Goal: Task Accomplishment & Management: Use online tool/utility

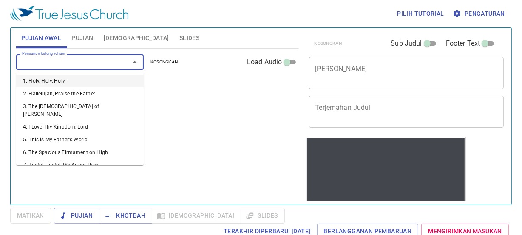
click at [103, 59] on input "Pencarian kidung rohani" at bounding box center [67, 62] width 97 height 10
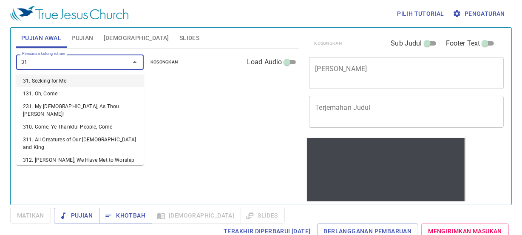
type input "3"
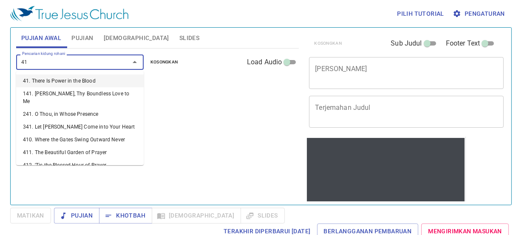
type input "4"
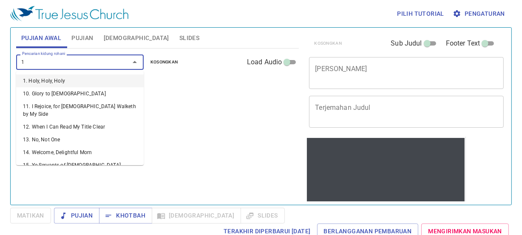
type input "19"
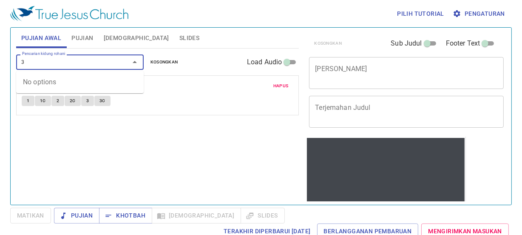
type input "35"
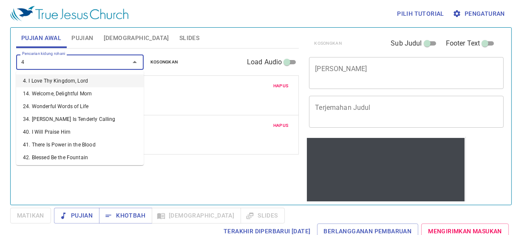
type input "46"
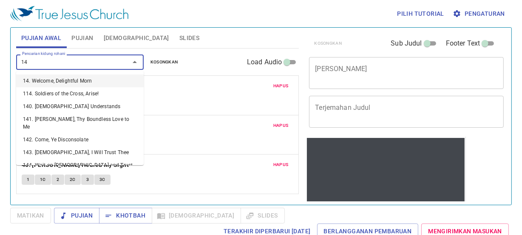
type input "149"
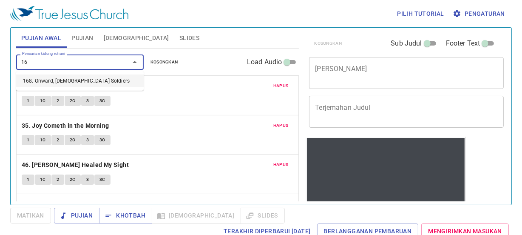
type input "168"
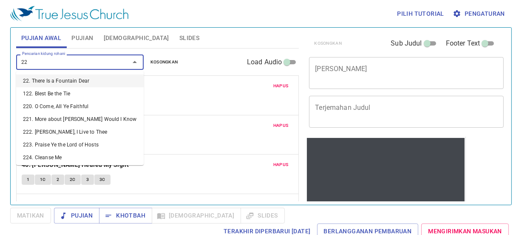
type input "225"
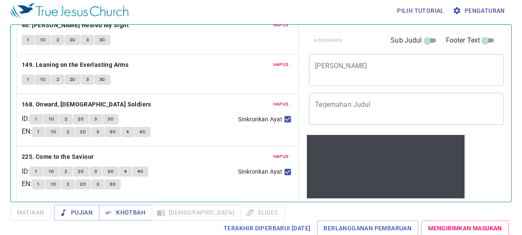
scroll to position [4, 0]
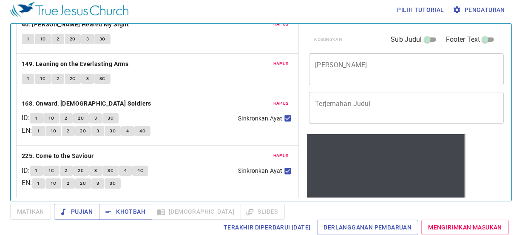
drag, startPoint x: 275, startPoint y: 156, endPoint x: 276, endPoint y: 151, distance: 5.2
click at [275, 155] on span "Hapus" at bounding box center [280, 156] width 15 height 8
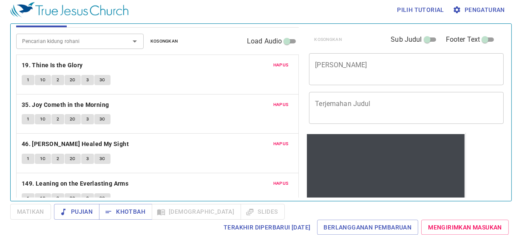
scroll to position [0, 0]
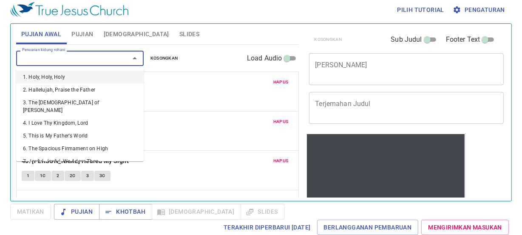
click at [74, 54] on input "Pencarian kidung rohani" at bounding box center [67, 58] width 97 height 10
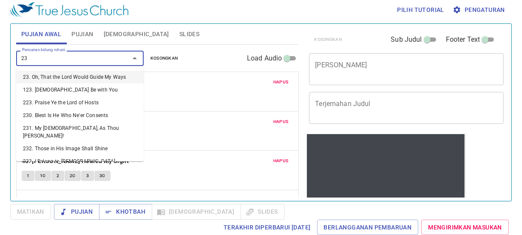
type input "235"
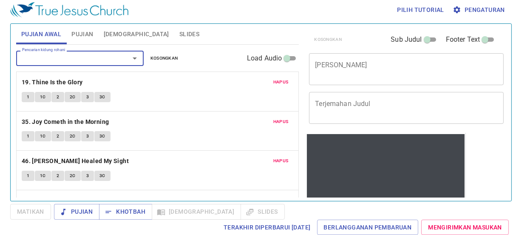
drag, startPoint x: 21, startPoint y: 51, endPoint x: 207, endPoint y: 129, distance: 202.2
click at [236, 132] on div "1 1C 2 2C 3 3C" at bounding box center [158, 137] width 272 height 12
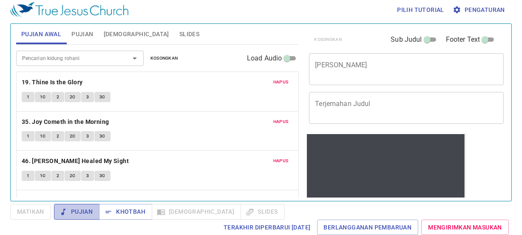
click at [81, 213] on span "Pujian" at bounding box center [77, 211] width 32 height 11
click at [148, 88] on div "Hapus 19. Thine Is the Glory 1 1C 2 2C 3 3C" at bounding box center [158, 91] width 282 height 39
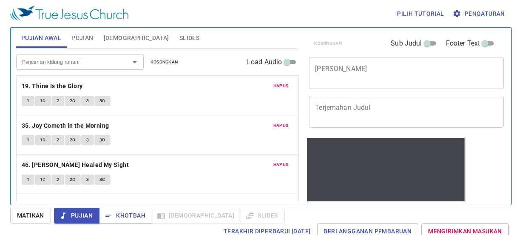
click at [157, 90] on p "19. Thine Is the Glory" at bounding box center [158, 86] width 272 height 11
click at [73, 86] on b "19. Thine Is the Glory" at bounding box center [52, 86] width 61 height 11
click at [27, 99] on span "1" at bounding box center [28, 101] width 3 height 8
click at [401, 62] on div "x Judul Khotbah" at bounding box center [406, 73] width 195 height 32
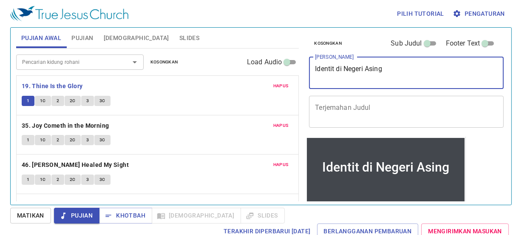
drag, startPoint x: 336, startPoint y: 70, endPoint x: 335, endPoint y: 82, distance: 11.5
click at [337, 71] on textarea "Identit di Negeri Asing" at bounding box center [406, 73] width 183 height 16
type textarea "Identiti di Negeri Asing"
drag, startPoint x: 484, startPoint y: 43, endPoint x: 455, endPoint y: 90, distance: 55.6
click at [481, 49] on div "Kosongkan Sub Judul Footer Text" at bounding box center [403, 43] width 195 height 20
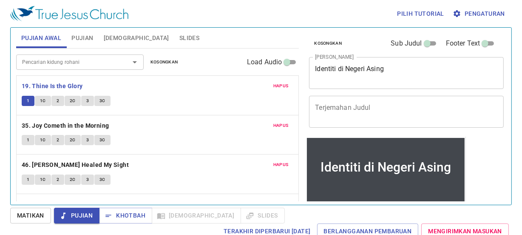
click at [477, 45] on input "Footer Text" at bounding box center [485, 45] width 31 height 10
checkbox input "true"
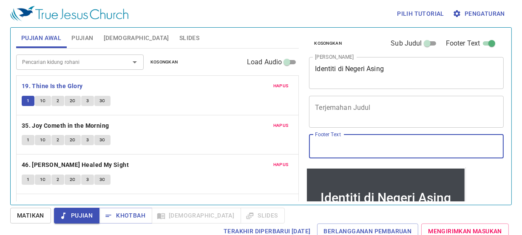
click at [368, 149] on input "Footer Text" at bounding box center [406, 146] width 195 height 24
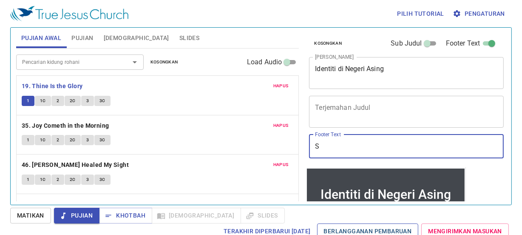
type input "Sdra. [PERSON_NAME]"
click at [84, 26] on div "Pilih tutorial Pengaturan" at bounding box center [259, 13] width 498 height 27
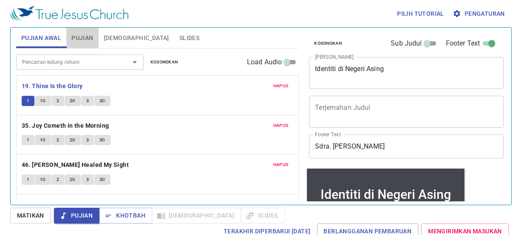
click at [80, 33] on span "Pujian" at bounding box center [82, 38] width 22 height 11
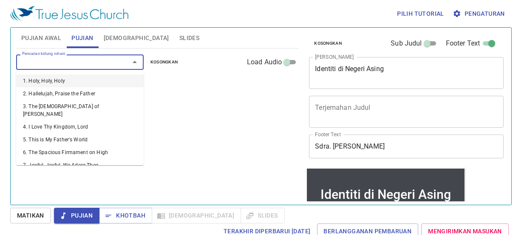
click at [62, 65] on input "Pencarian kidung rohani" at bounding box center [67, 62] width 97 height 10
click at [49, 30] on button "Pujian Awal" at bounding box center [41, 38] width 50 height 20
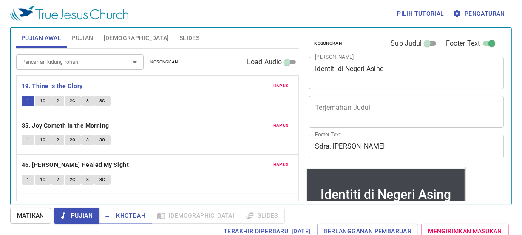
click at [88, 40] on span "Pujian" at bounding box center [82, 38] width 22 height 11
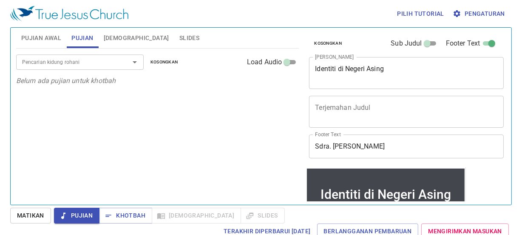
click at [54, 64] on input "Pencarian kidung rohani" at bounding box center [67, 62] width 97 height 10
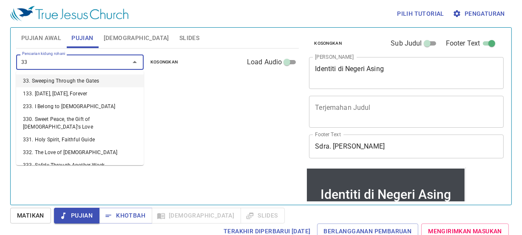
type input "333"
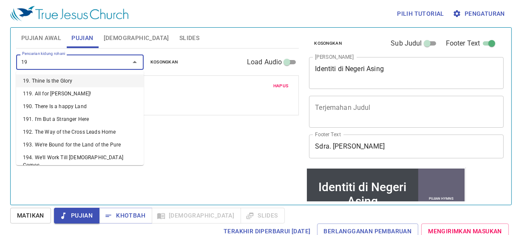
type input "196"
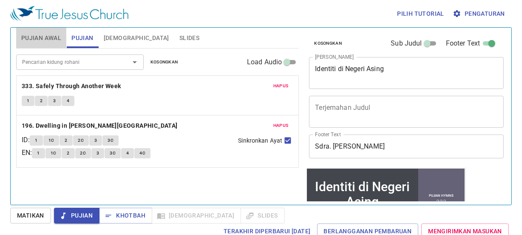
click at [57, 35] on span "Pujian Awal" at bounding box center [41, 38] width 40 height 11
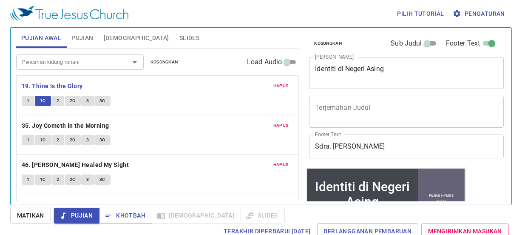
click at [129, 83] on p "19. Thine Is the Glory" at bounding box center [158, 86] width 272 height 11
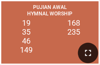
click at [90, 50] on icon "button" at bounding box center [88, 53] width 6 height 6
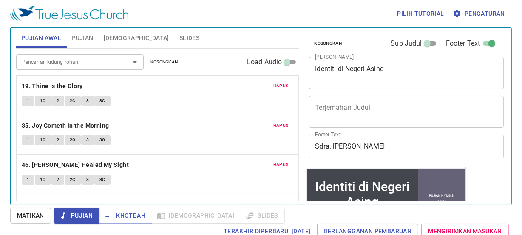
drag, startPoint x: 0, startPoint y: 0, endPoint x: 65, endPoint y: 148, distance: 161.4
click at [200, 159] on p "46. [PERSON_NAME] Healed My Sight" at bounding box center [158, 164] width 272 height 11
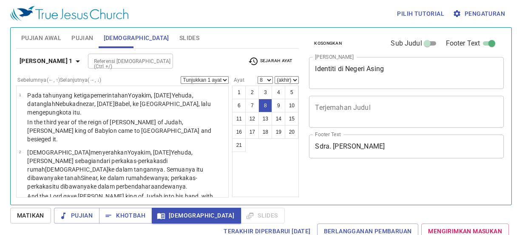
select select "8"
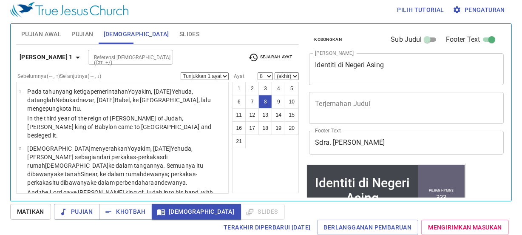
scroll to position [401, 0]
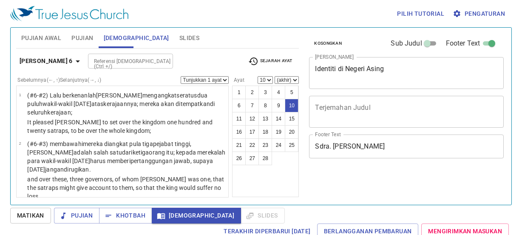
select select "10"
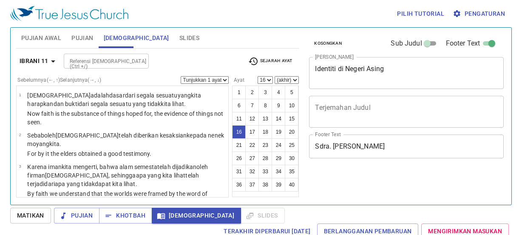
select select "16"
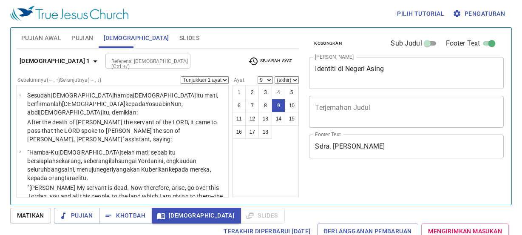
select select "9"
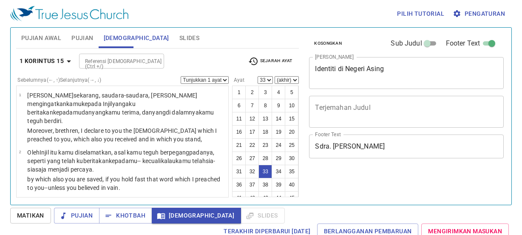
select select "33"
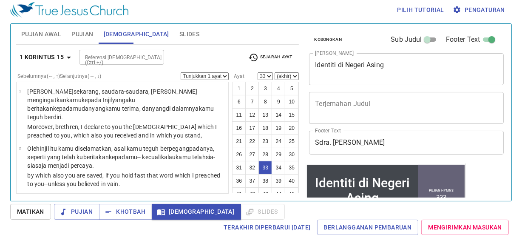
scroll to position [1379, 0]
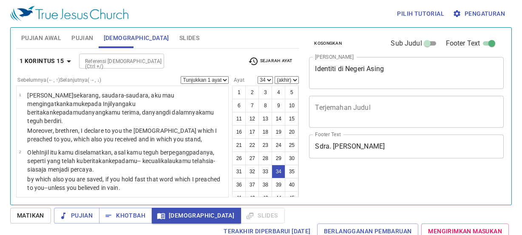
select select "34"
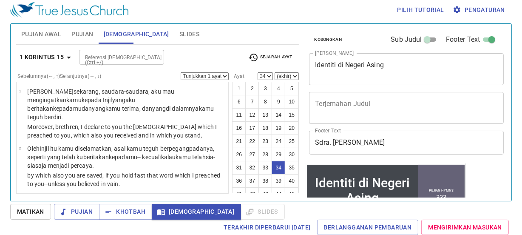
scroll to position [1419, 0]
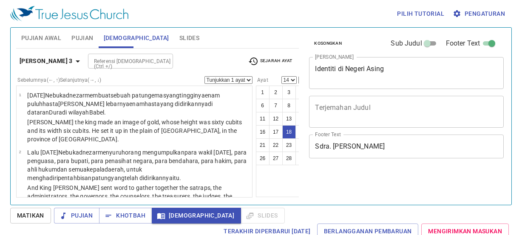
select select "14"
select select "18"
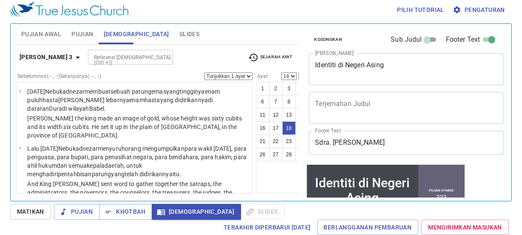
scroll to position [85, 0]
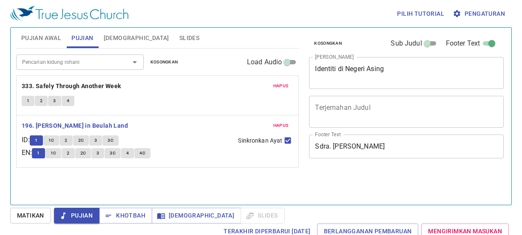
scroll to position [4, 0]
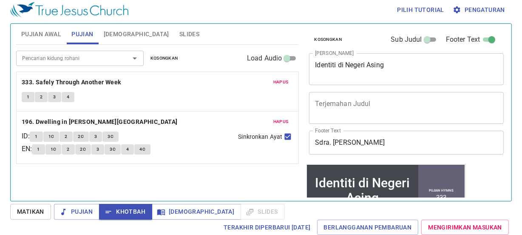
scroll to position [85, 0]
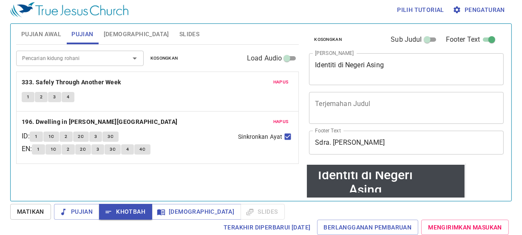
scroll to position [85, 0]
